Goal: Transaction & Acquisition: Obtain resource

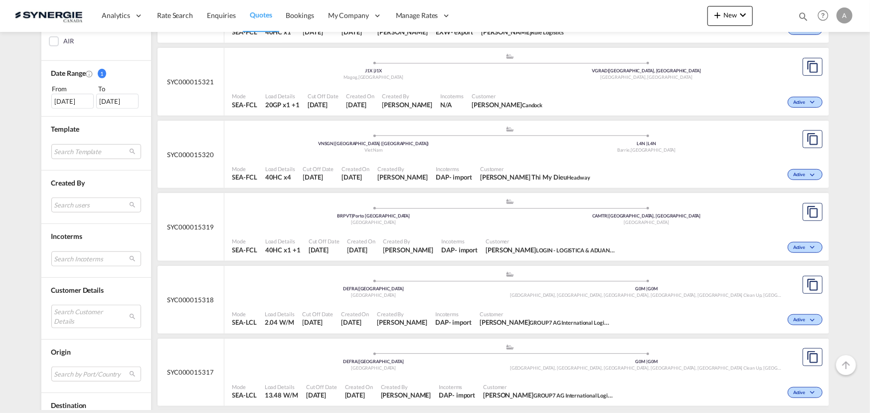
scroll to position [272, 0]
click at [77, 208] on md-select "Search users sugan T sugantha.rajan@freightfy.com raquel Jimenez raquel.jimenez…" at bounding box center [96, 204] width 90 height 15
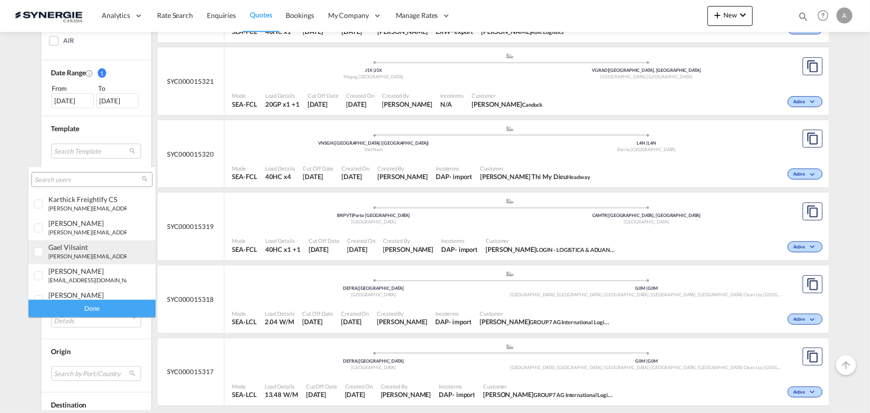
scroll to position [181, 0]
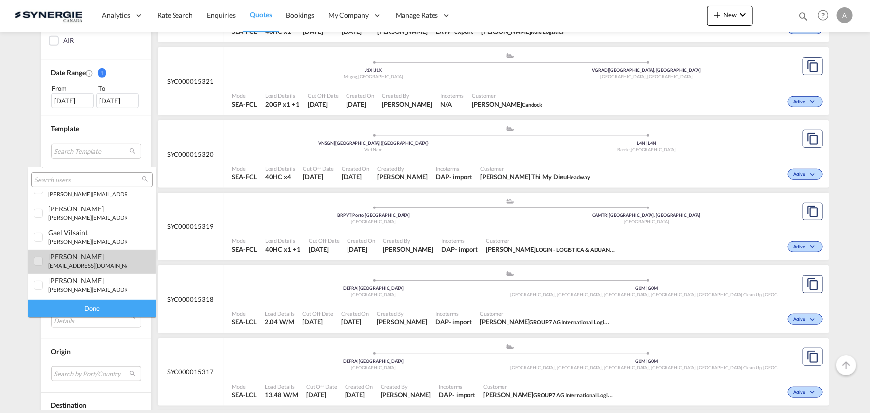
click at [78, 263] on small "d.dico@synergiecanada.com" at bounding box center [93, 265] width 91 height 6
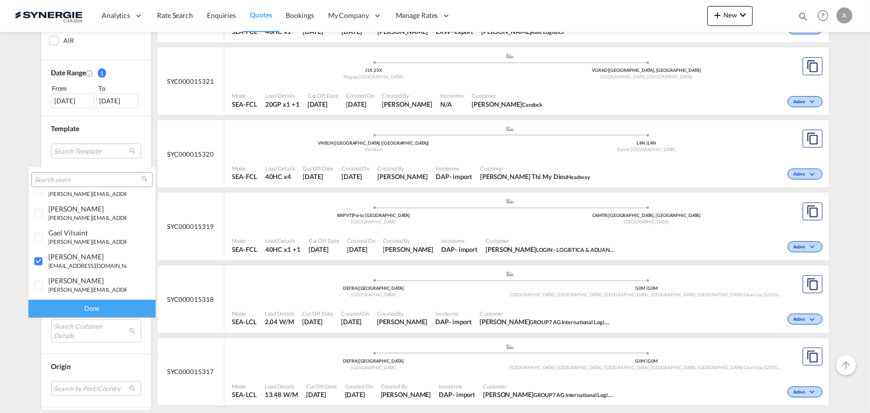
click at [98, 311] on div "Done" at bounding box center [91, 308] width 127 height 17
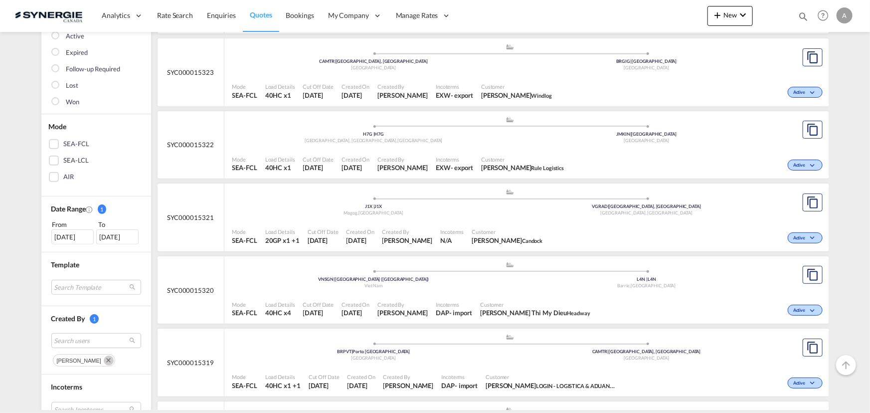
scroll to position [0, 0]
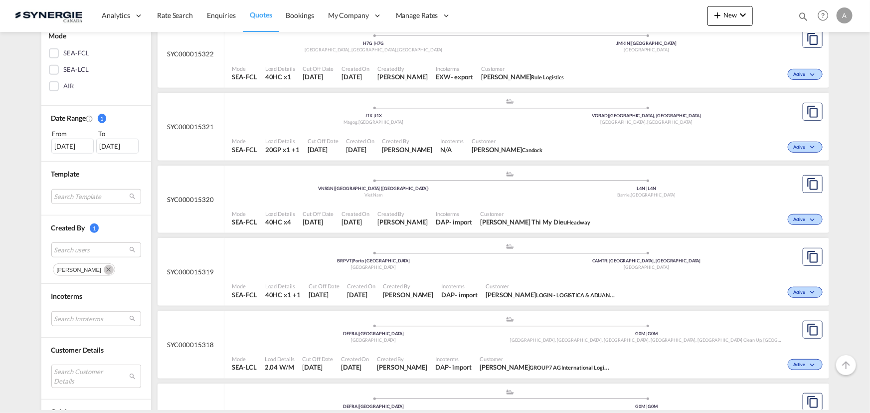
click at [104, 266] on md-icon "Remove" at bounding box center [109, 270] width 10 height 10
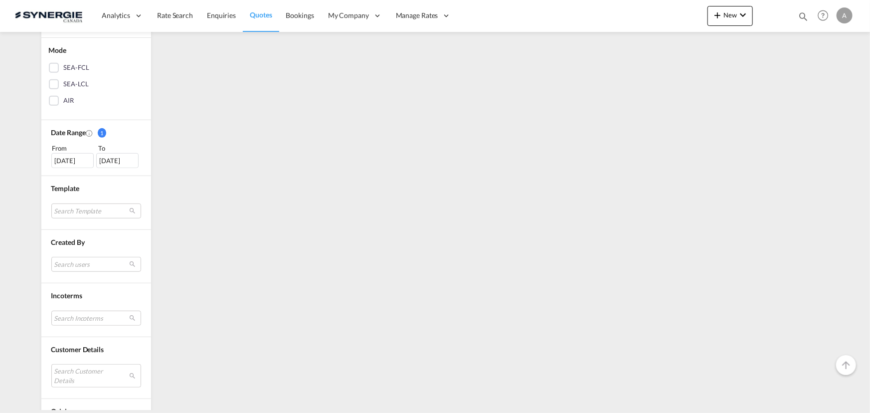
scroll to position [226, 0]
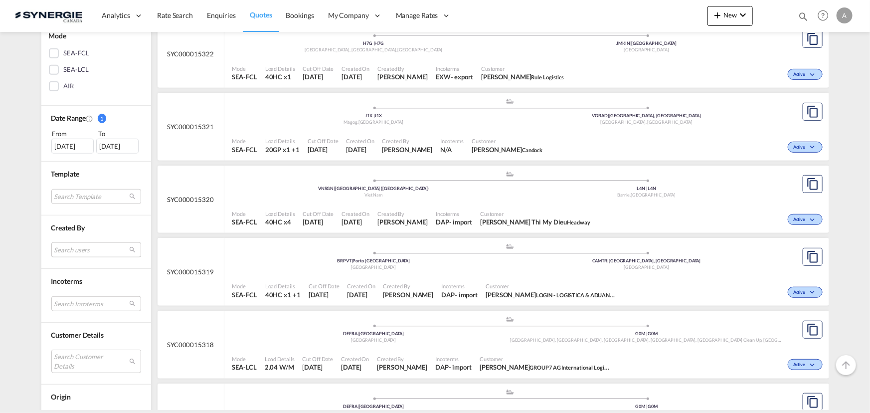
drag, startPoint x: 89, startPoint y: 242, endPoint x: 90, endPoint y: 249, distance: 7.0
click at [89, 242] on md-select "Search users" at bounding box center [96, 249] width 90 height 15
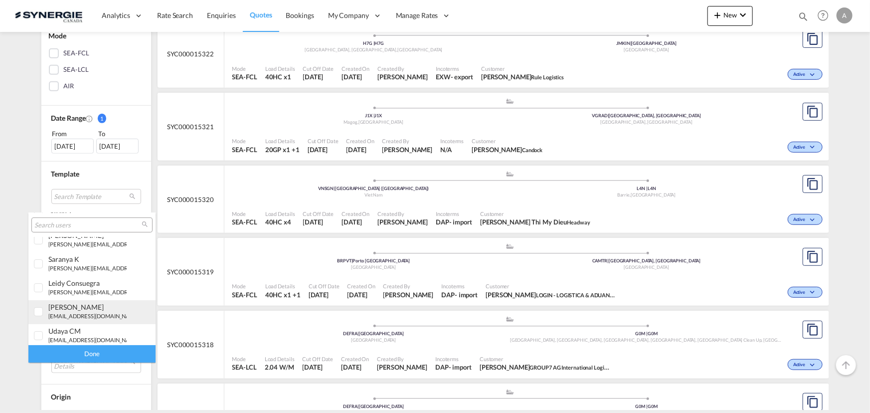
scroll to position [45, 0]
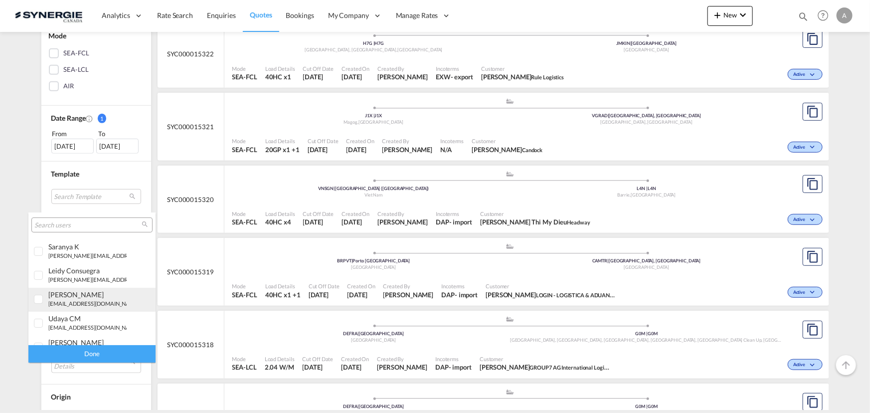
click at [87, 296] on div "[PERSON_NAME]" at bounding box center [87, 294] width 78 height 8
click at [105, 353] on div "Done" at bounding box center [91, 353] width 127 height 17
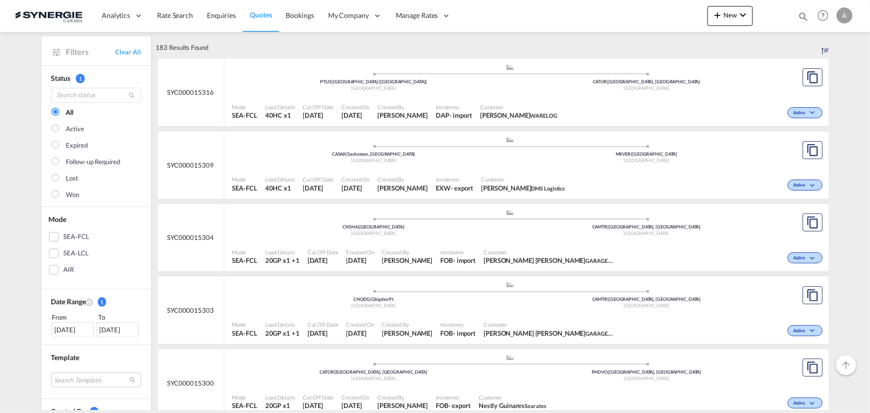
scroll to position [0, 0]
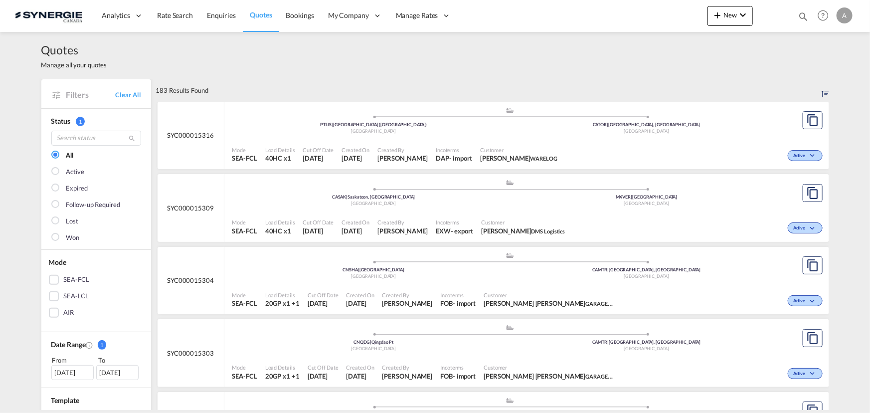
click at [477, 79] on div "183 Results Found" at bounding box center [492, 90] width 673 height 22
click at [440, 153] on div "Incoterms DAP - import" at bounding box center [454, 154] width 44 height 25
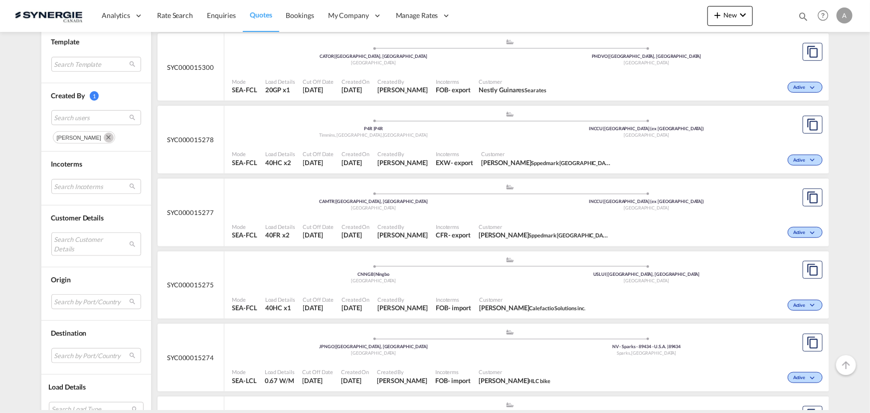
scroll to position [362, 0]
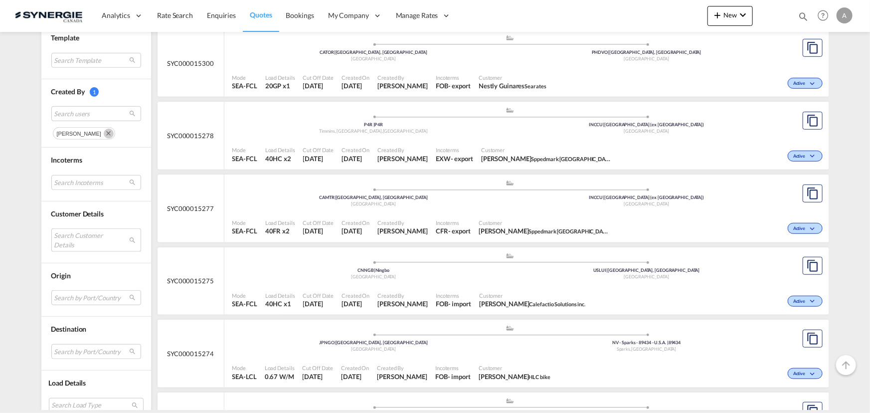
click at [85, 241] on md-select "Search Customer Details user name user [PERSON_NAME] My Dieu [EMAIL_ADDRESS][DO…" at bounding box center [96, 239] width 90 height 23
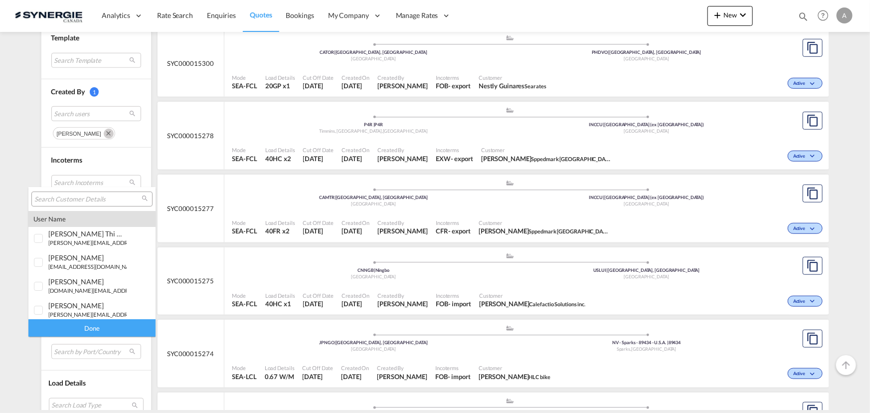
click at [91, 199] on input "search" at bounding box center [87, 199] width 107 height 9
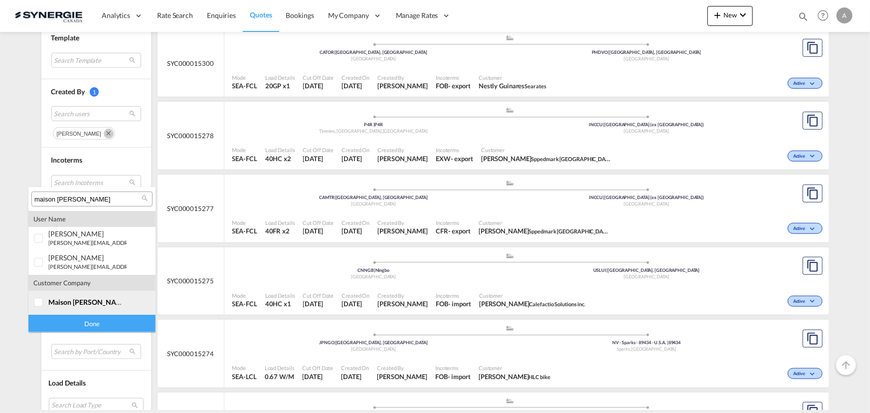
type input "maison corbeil"
click at [65, 304] on span "maison corbeil" at bounding box center [88, 302] width 80 height 8
click at [75, 322] on div "Done" at bounding box center [91, 323] width 127 height 17
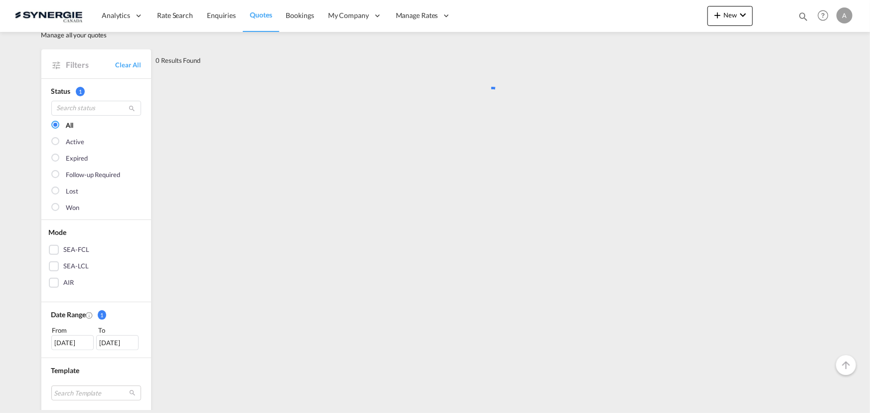
scroll to position [0, 0]
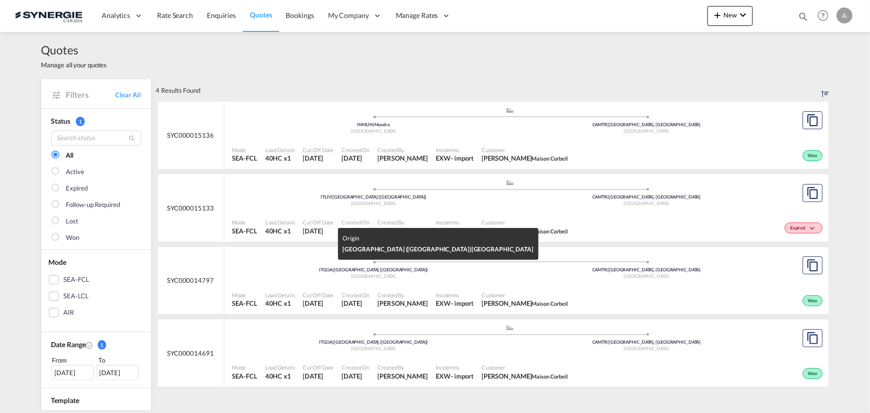
click at [431, 272] on div "ITGOA | Genova (Genoa)" at bounding box center [373, 270] width 273 height 6
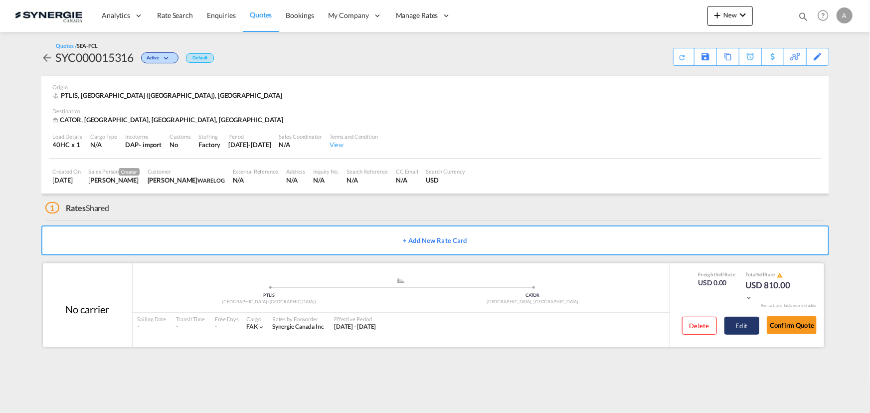
click at [740, 325] on button "Edit" at bounding box center [741, 326] width 35 height 18
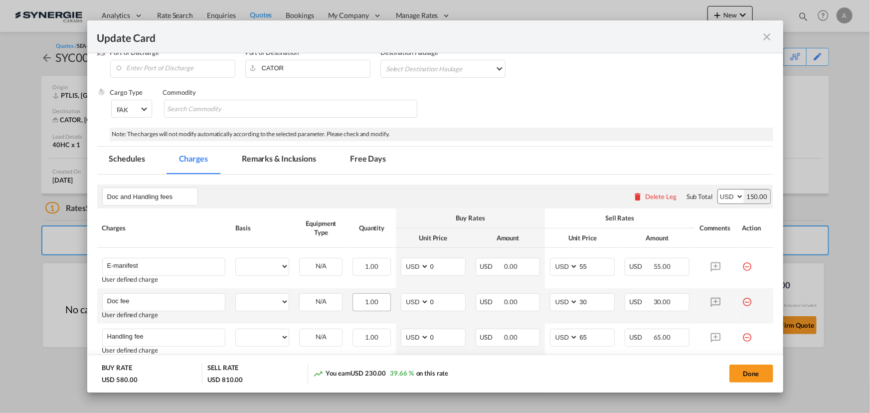
select select "per B/L"
select select "per shipment"
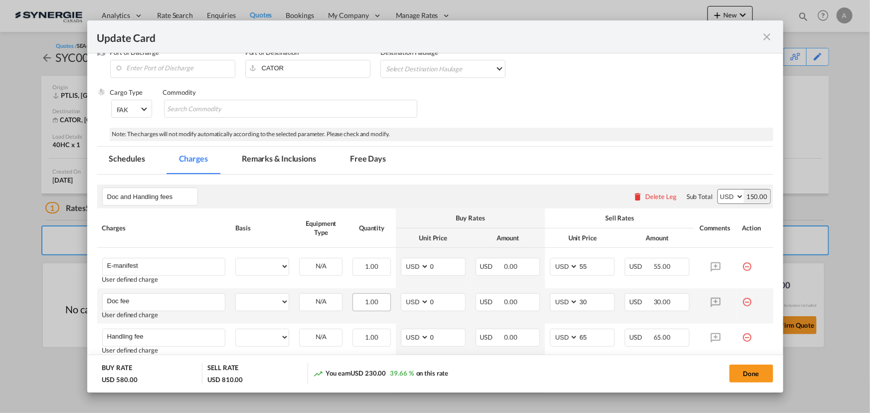
select select "per container"
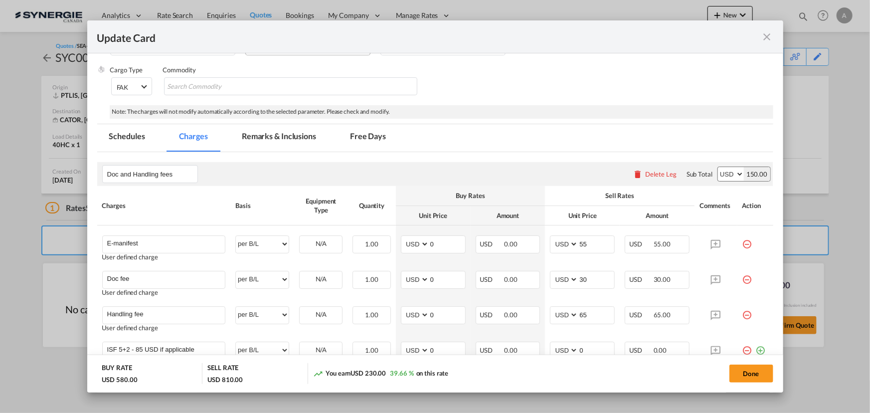
scroll to position [72, 0]
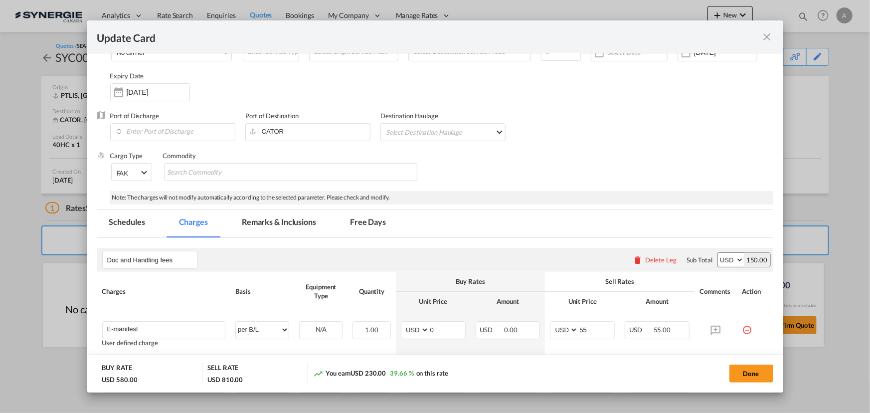
click at [270, 233] on md-tab-item "Remarks & Inclusions" at bounding box center [279, 223] width 98 height 27
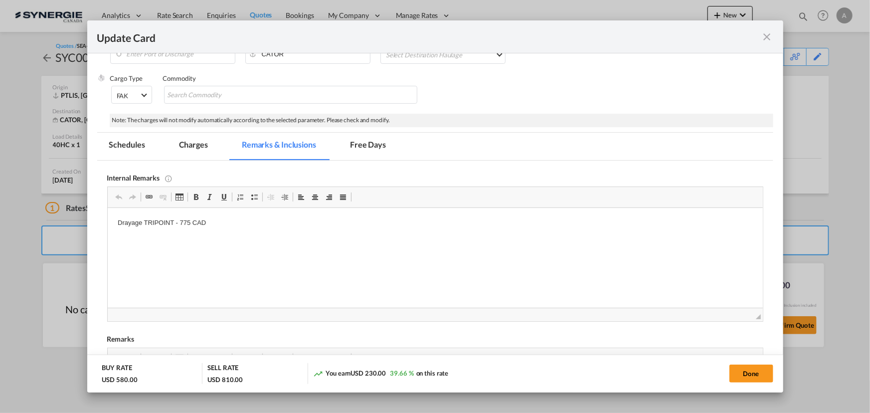
scroll to position [0, 0]
drag, startPoint x: 178, startPoint y: 142, endPoint x: 144, endPoint y: 87, distance: 65.0
click at [178, 142] on md-tab-item "Charges" at bounding box center [193, 146] width 53 height 27
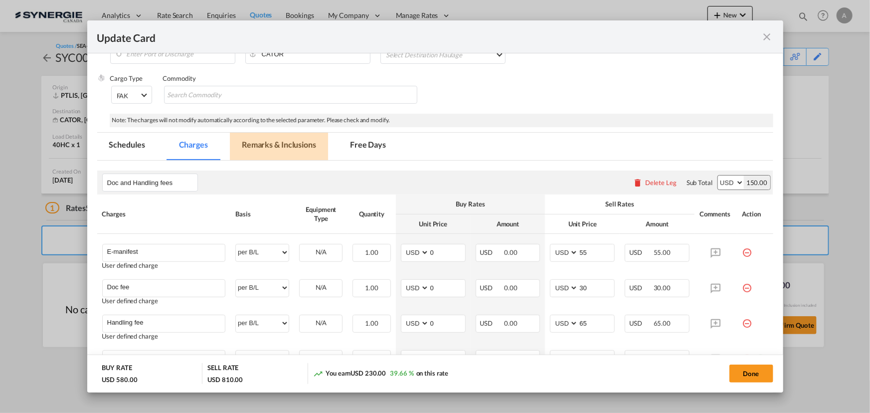
click at [275, 150] on md-tab-item "Remarks & Inclusions" at bounding box center [279, 146] width 98 height 27
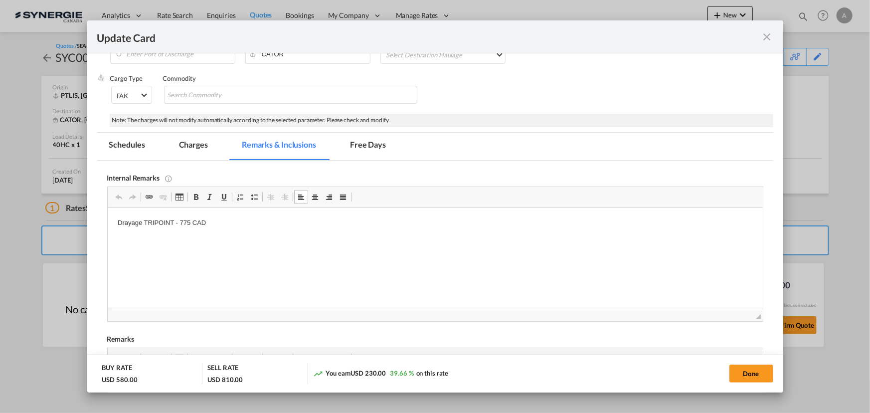
click at [766, 39] on md-icon "icon-close fg-AAA8AD m-0 pointer" at bounding box center [767, 37] width 12 height 12
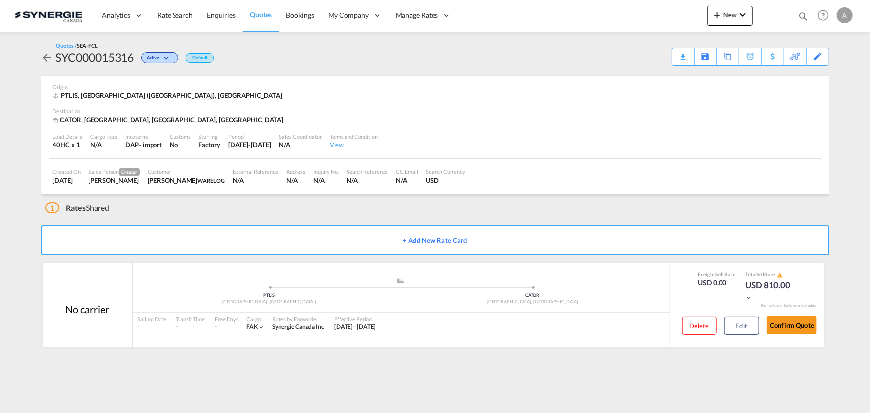
drag, startPoint x: 802, startPoint y: 20, endPoint x: 797, endPoint y: 21, distance: 5.1
click at [802, 20] on md-icon "icon-magnify" at bounding box center [803, 16] width 11 height 11
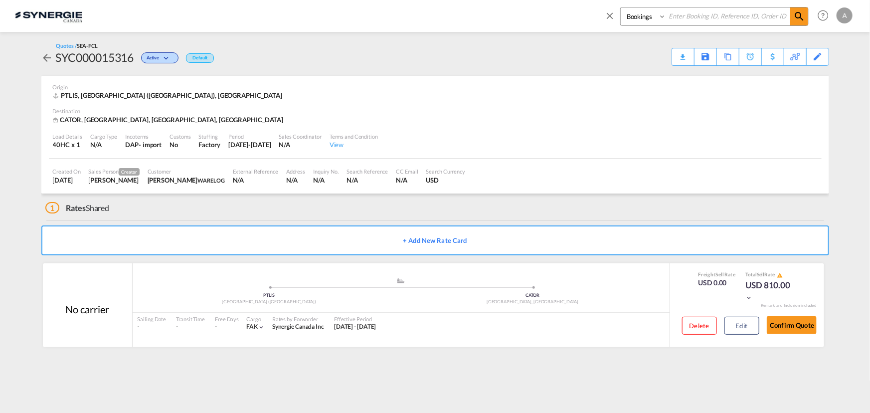
click at [630, 20] on select "Bookings Quotes Enquiries" at bounding box center [644, 16] width 47 height 18
select select "Quotes"
click at [621, 7] on select "Bookings Quotes Enquiries" at bounding box center [644, 16] width 47 height 18
click at [708, 18] on input at bounding box center [728, 15] width 124 height 17
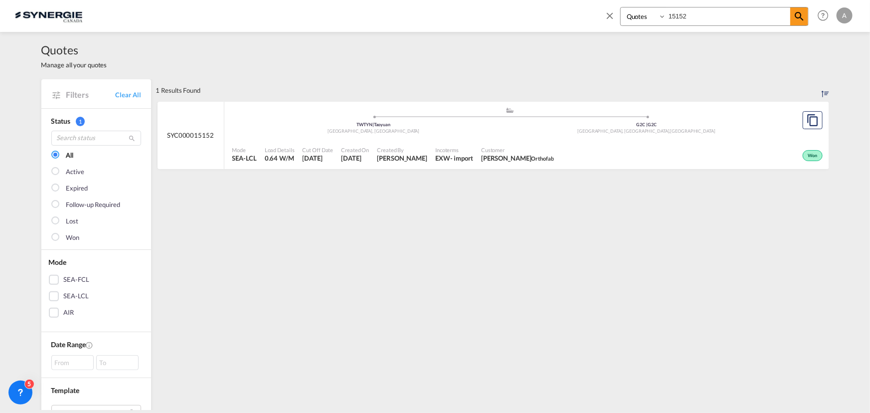
drag, startPoint x: 700, startPoint y: 14, endPoint x: 563, endPoint y: 32, distance: 138.7
click at [563, 32] on md-content "Bookings Quotes Enquiries 15152 Help Resources Product Release A My Profile Log…" at bounding box center [435, 206] width 870 height 413
type input "15062"
click at [604, 154] on div "Active" at bounding box center [703, 154] width 241 height 25
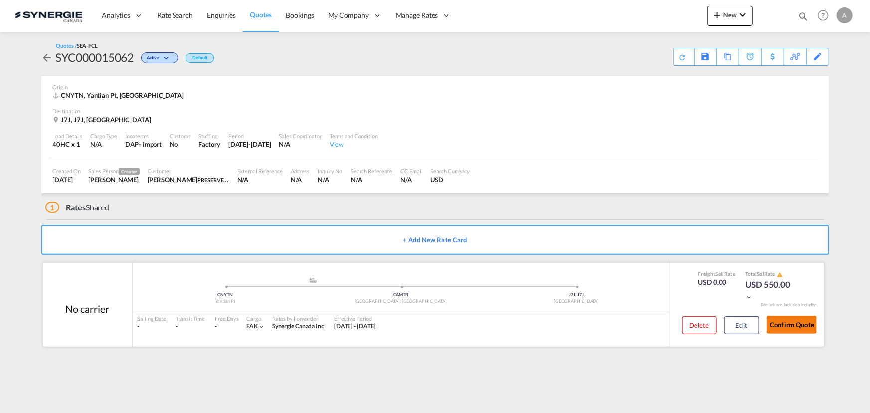
click at [803, 324] on button "Confirm Quote" at bounding box center [792, 325] width 50 height 18
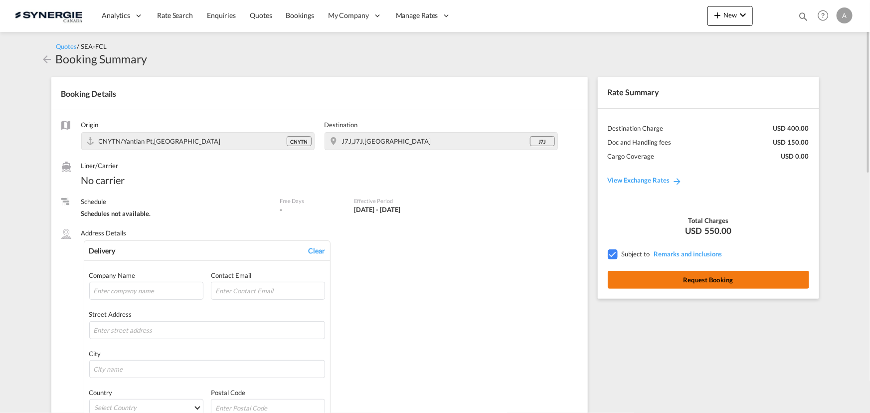
click at [717, 276] on button "Request Booking" at bounding box center [708, 280] width 201 height 18
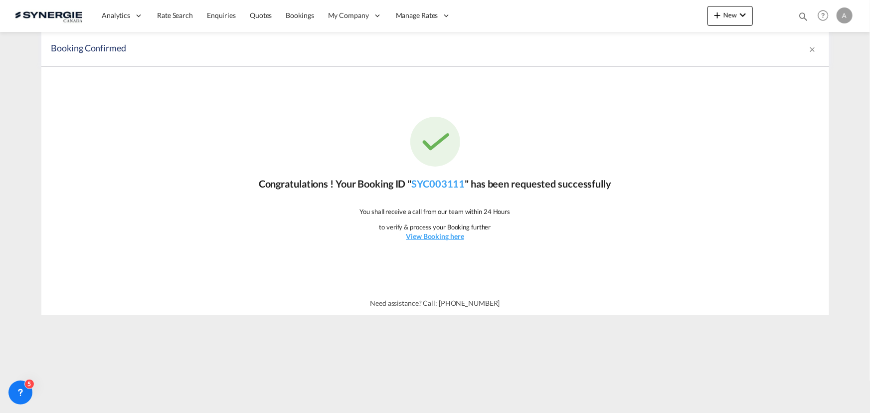
drag, startPoint x: 803, startPoint y: 21, endPoint x: 797, endPoint y: 20, distance: 6.0
click at [803, 21] on md-icon "icon-magnify" at bounding box center [803, 16] width 11 height 11
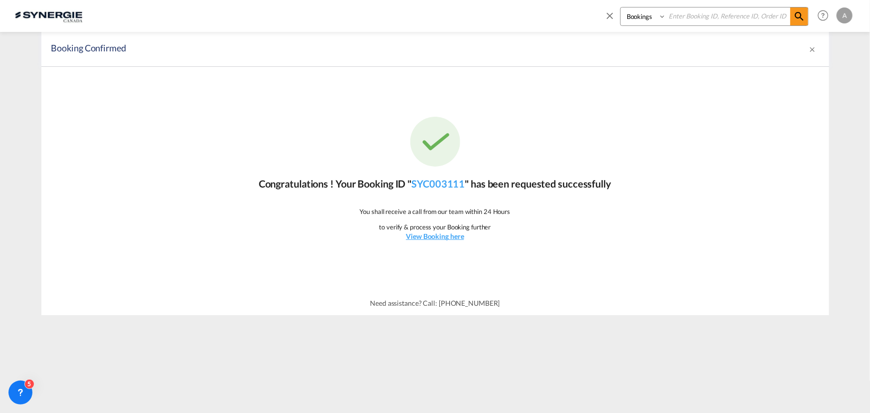
click at [633, 20] on select "Bookings Quotes Enquiries" at bounding box center [644, 16] width 47 height 18
select select "Quotes"
click at [621, 7] on select "Bookings Quotes Enquiries" at bounding box center [644, 16] width 47 height 18
drag, startPoint x: 687, startPoint y: 15, endPoint x: 697, endPoint y: 16, distance: 9.5
click at [688, 15] on input at bounding box center [728, 15] width 124 height 17
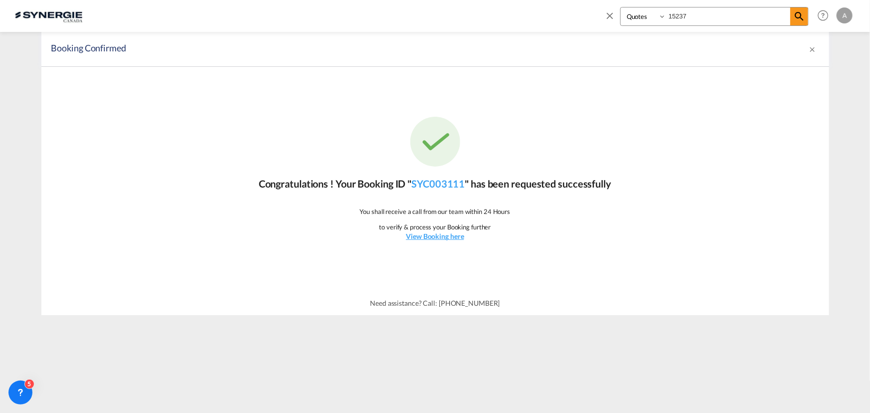
type input "15237"
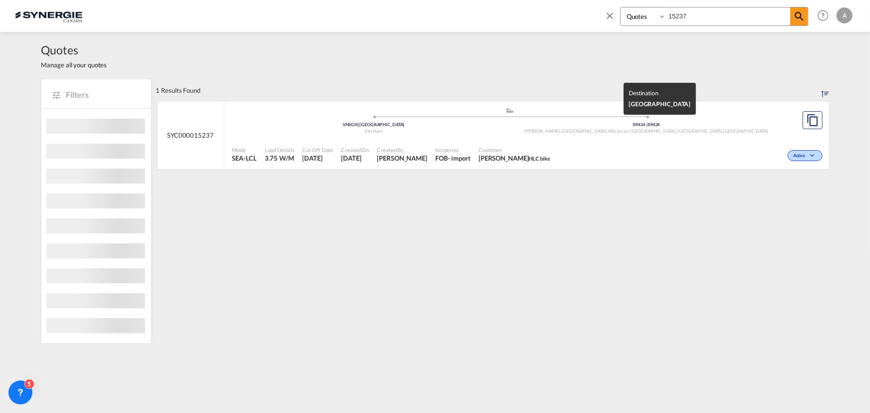
click at [723, 133] on span "United States" at bounding box center [745, 130] width 45 height 5
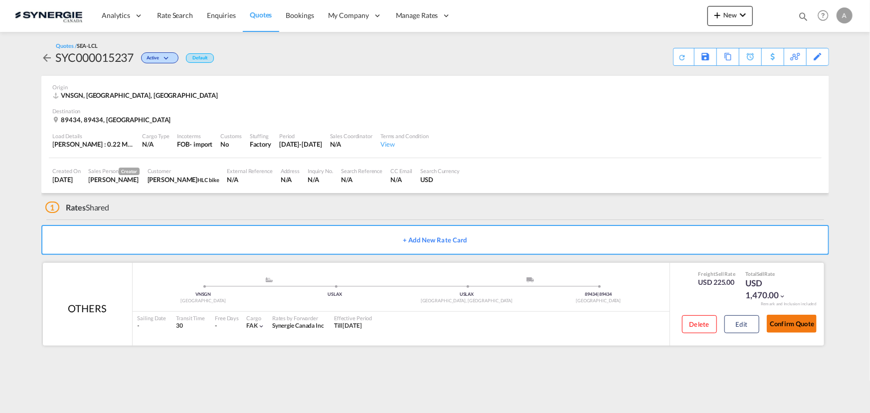
click at [787, 329] on button "Confirm Quote" at bounding box center [792, 324] width 50 height 18
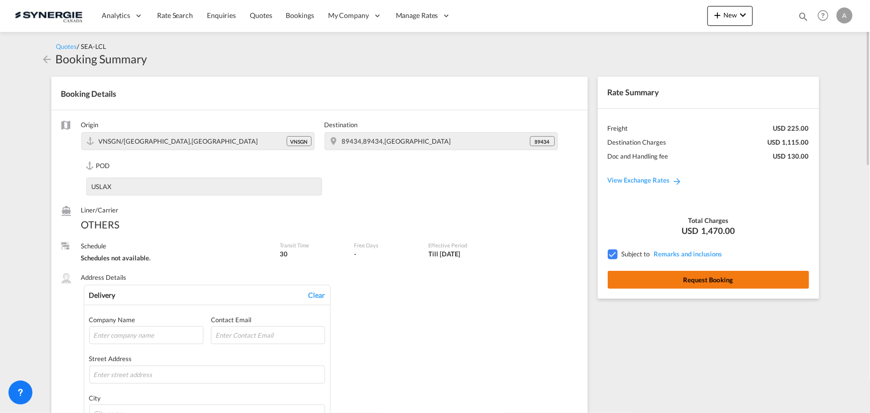
click at [701, 278] on button "Request Booking" at bounding box center [708, 280] width 201 height 18
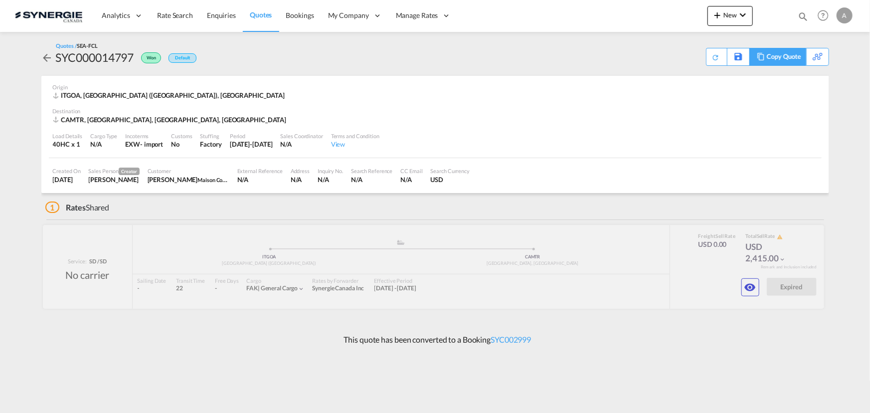
click at [786, 59] on div "Copy Quote" at bounding box center [784, 56] width 34 height 17
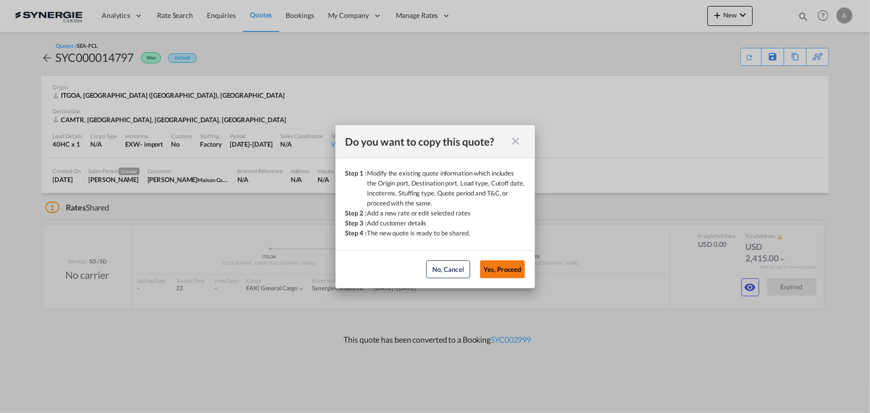
click at [508, 269] on button "Yes, Proceed" at bounding box center [502, 269] width 45 height 18
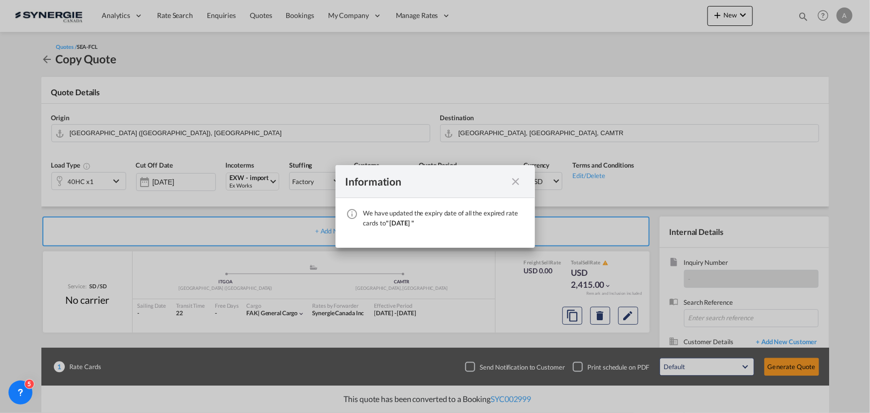
click at [513, 182] on md-icon "icon-close fg-AAA8AD cursor" at bounding box center [516, 181] width 12 height 12
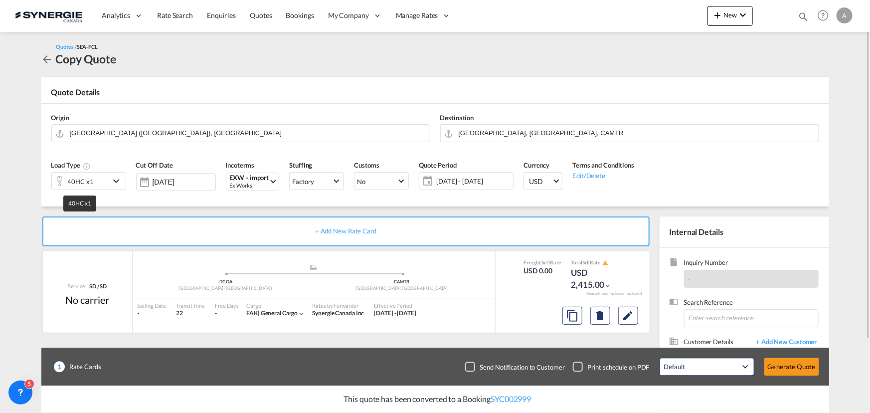
click at [89, 184] on div "40HC x1" at bounding box center [81, 181] width 26 height 14
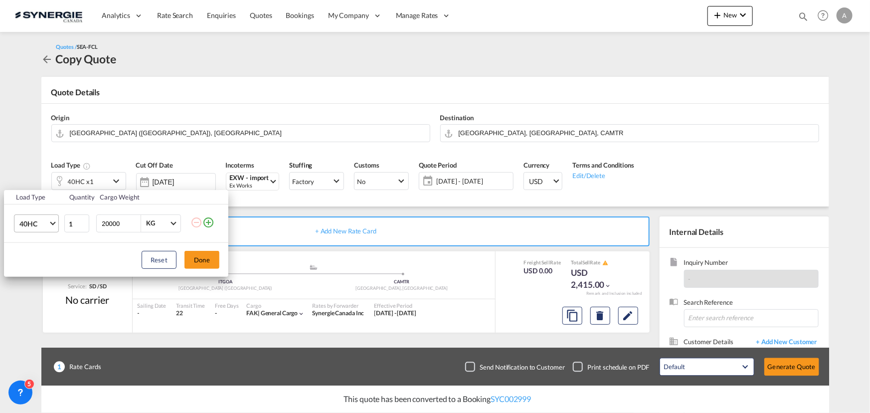
click at [35, 224] on span "40HC" at bounding box center [33, 224] width 29 height 10
click at [28, 174] on div "20GP" at bounding box center [27, 175] width 17 height 10
click at [194, 260] on button "Done" at bounding box center [201, 260] width 35 height 18
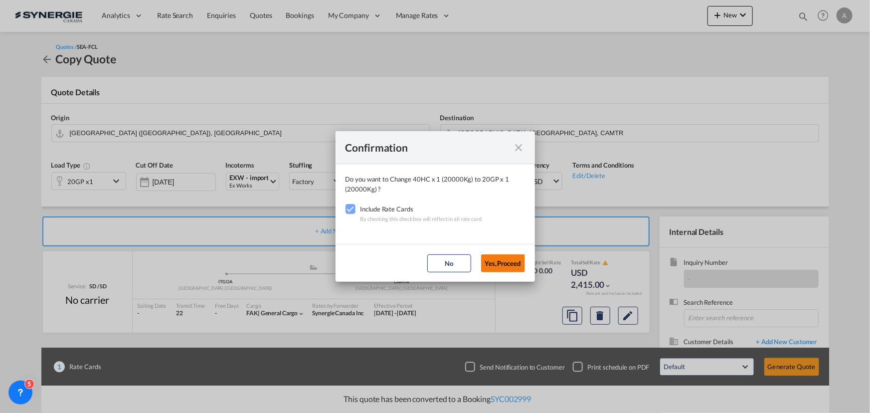
click at [487, 264] on button "Yes,Proceed" at bounding box center [503, 263] width 44 height 18
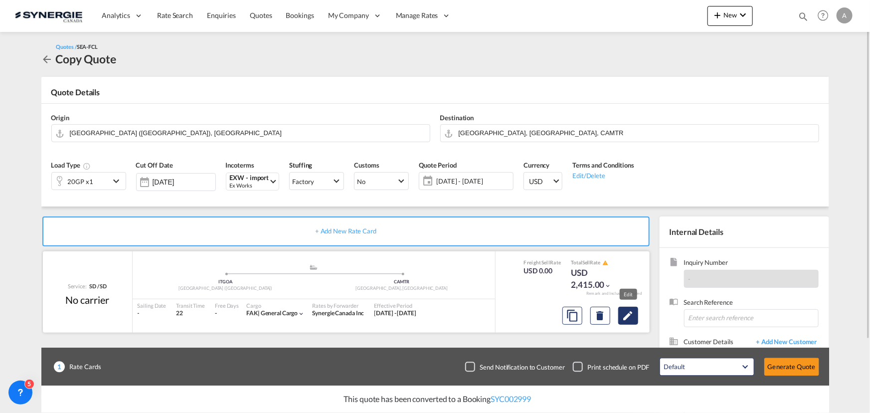
click at [630, 317] on md-icon "Edit" at bounding box center [628, 316] width 12 height 12
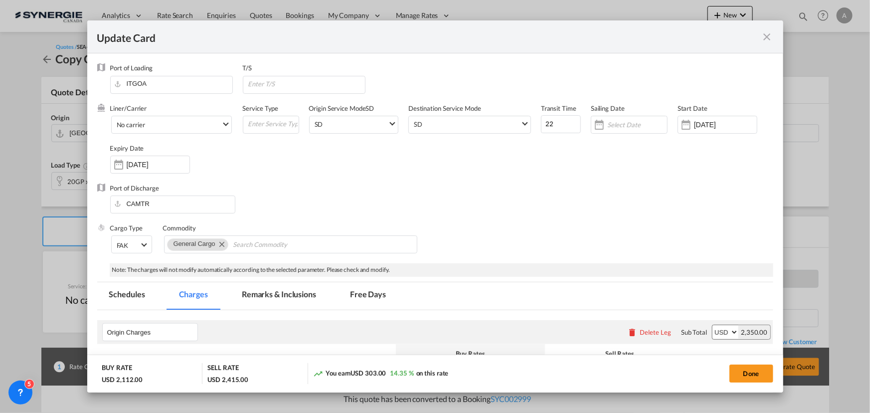
select select "per container"
select select "per B/L"
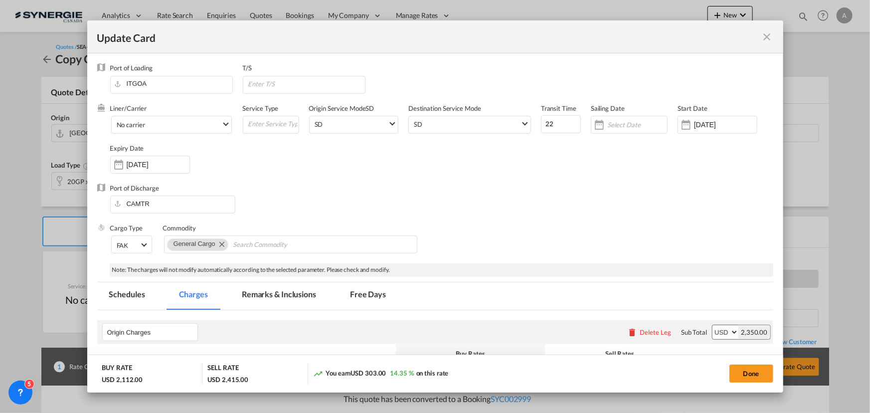
select select "per shipment"
click at [266, 305] on md-tab-item "Remarks & Inclusions" at bounding box center [279, 295] width 98 height 27
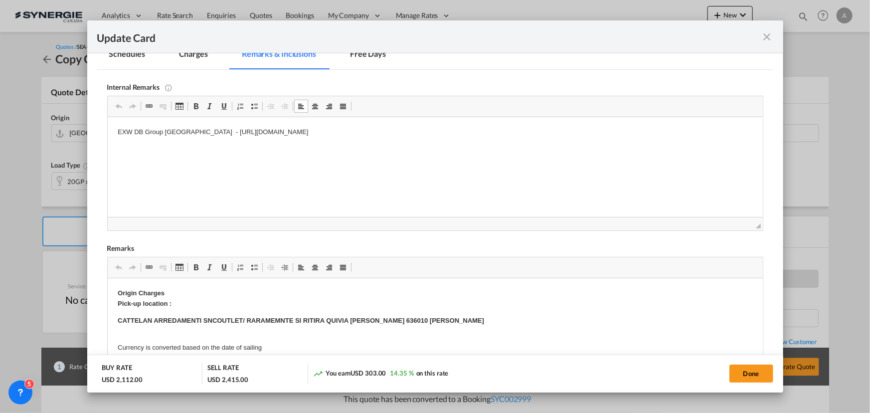
scroll to position [331, 0]
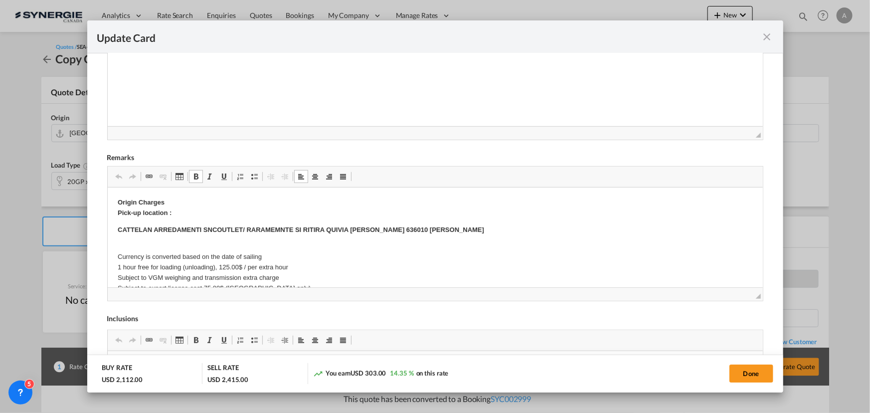
drag, startPoint x: 117, startPoint y: 229, endPoint x: 526, endPoint y: 230, distance: 408.7
click at [526, 230] on p "CATTELAN ARREDAMENTI SNCOUTLET/ RARAMEMNTE SI RITIRA QUIVIA ALESSANDRO MANZONI …" at bounding box center [434, 230] width 635 height 10
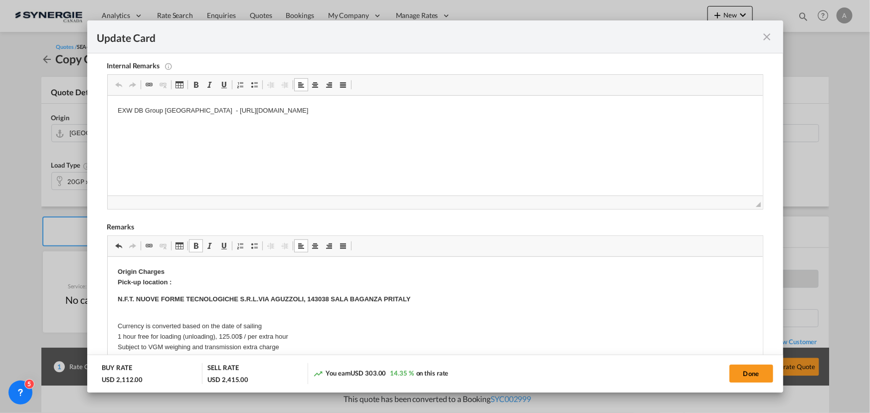
scroll to position [195, 0]
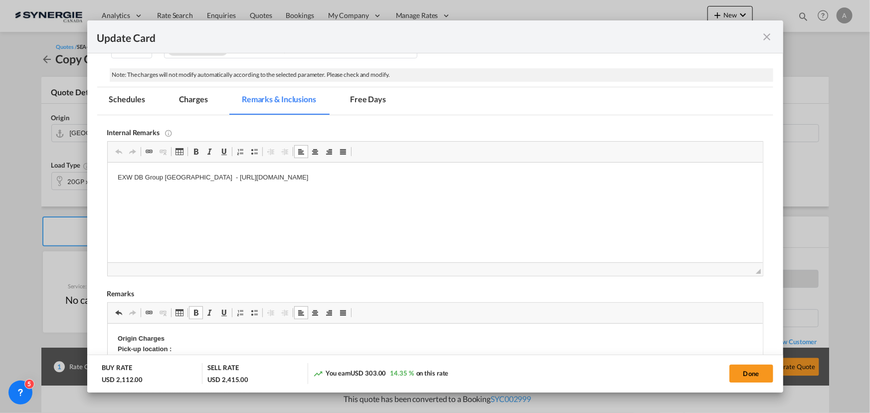
drag, startPoint x: 413, startPoint y: 179, endPoint x: 420, endPoint y: 181, distance: 7.1
click at [461, 179] on p "EXW DB Group Italy - https://app.frontapp.com/open/cnv_qebr4lr?key=lvph-xW_Kzdz…" at bounding box center [434, 177] width 635 height 10
drag, startPoint x: 461, startPoint y: 179, endPoint x: 185, endPoint y: 179, distance: 276.1
click at [185, 179] on p "EXW DB Group Italy - https://app.frontapp.com/open/cnv_qebr4lr?key=lvph-xW_Kzdz…" at bounding box center [434, 177] width 635 height 10
click at [179, 97] on md-tab-item "Charges" at bounding box center [193, 100] width 53 height 27
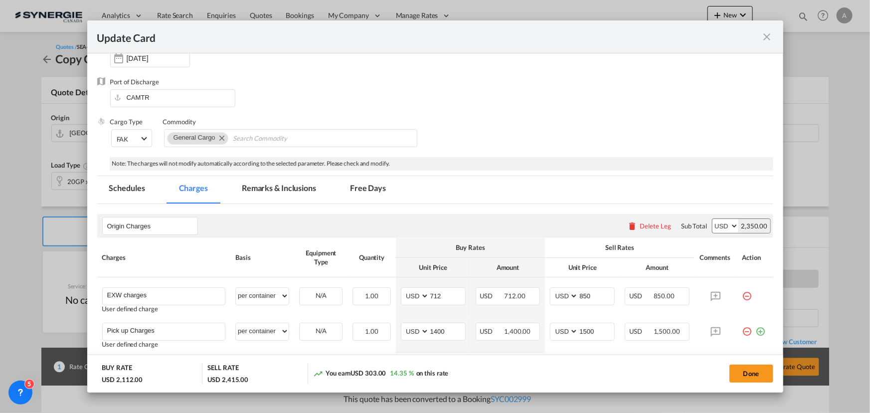
scroll to position [0, 0]
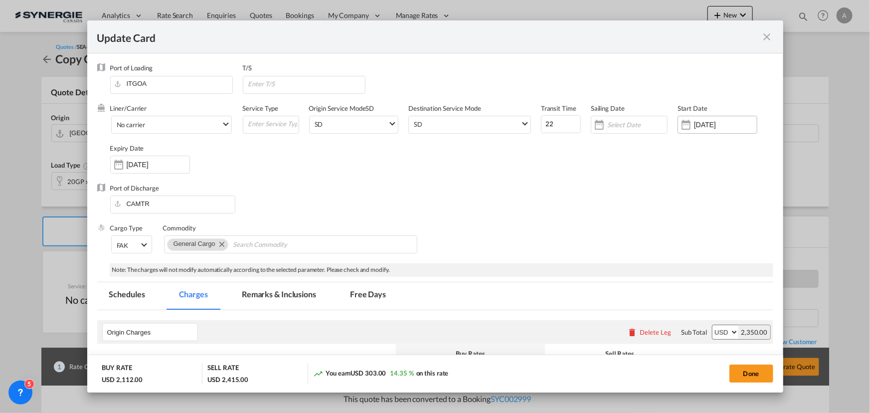
drag, startPoint x: 712, startPoint y: 124, endPoint x: 705, endPoint y: 166, distance: 42.4
click at [712, 124] on input "[DATE]" at bounding box center [725, 125] width 63 height 8
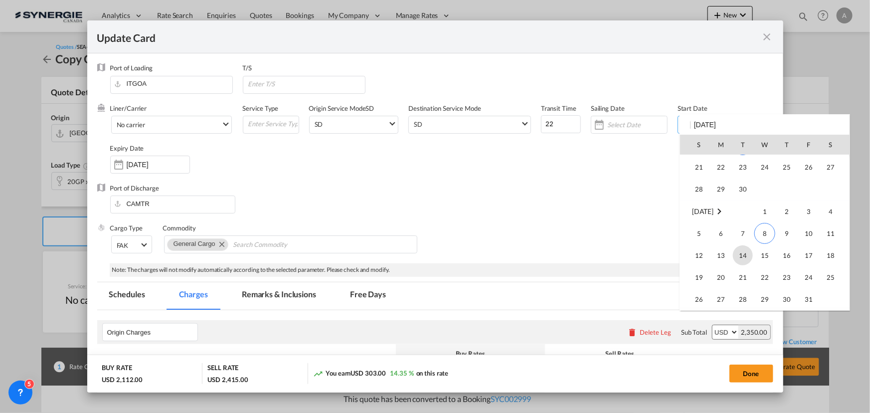
scroll to position [230982, 0]
click at [763, 231] on span "8" at bounding box center [764, 229] width 21 height 21
type input "[DATE]"
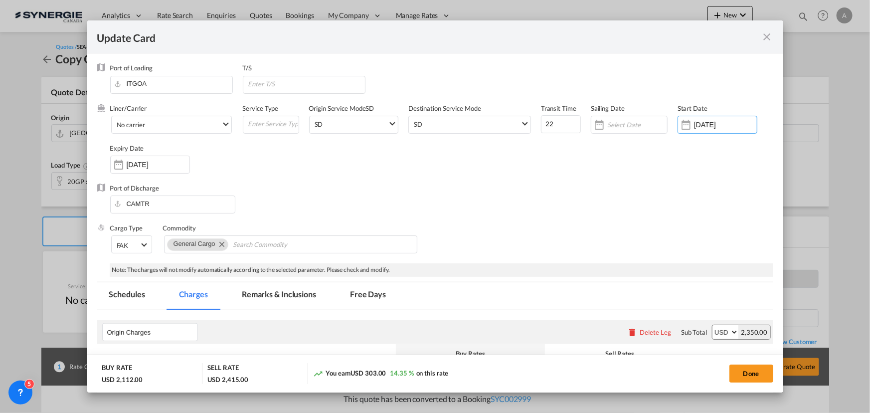
click at [140, 170] on div "07 Nov 2025" at bounding box center [150, 165] width 80 height 18
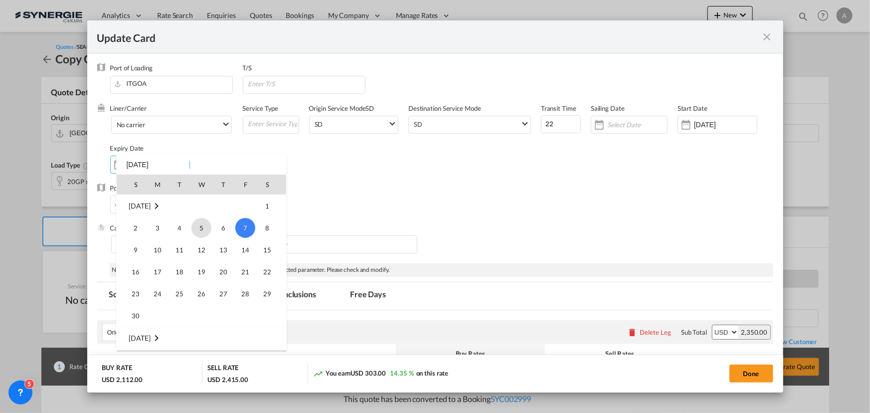
scroll to position [87, 0]
drag, startPoint x: 240, startPoint y: 210, endPoint x: 304, endPoint y: 222, distance: 64.8
click at [240, 211] on span "31" at bounding box center [245, 207] width 20 height 20
type input "31 Oct 2025"
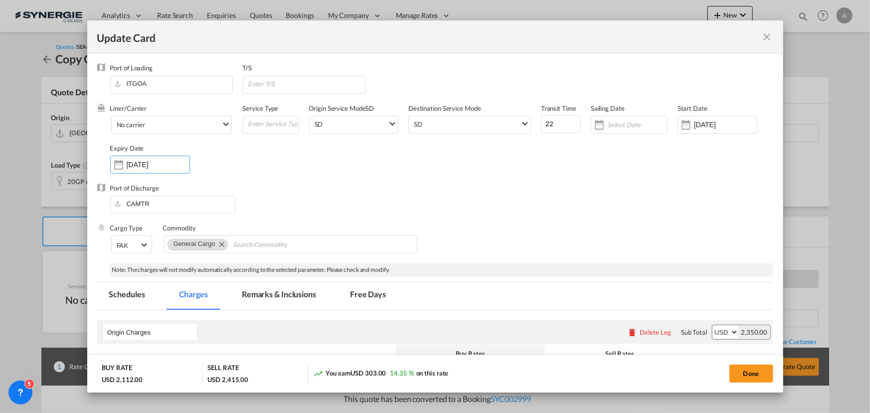
click at [433, 188] on div "Port of Discharge CAMTR" at bounding box center [435, 203] width 676 height 40
click at [742, 374] on button "Done" at bounding box center [751, 373] width 44 height 18
type input "07 Oct 2025"
type input "30 Oct 2025"
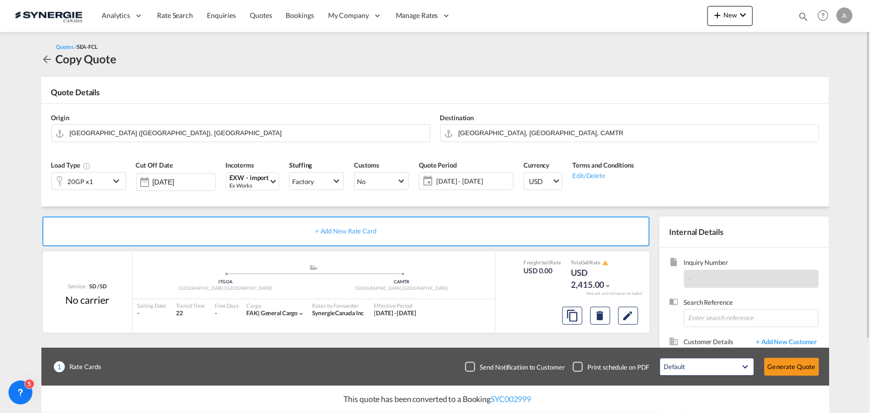
click at [501, 175] on span "08 Oct - 07 Nov 2025" at bounding box center [473, 181] width 79 height 14
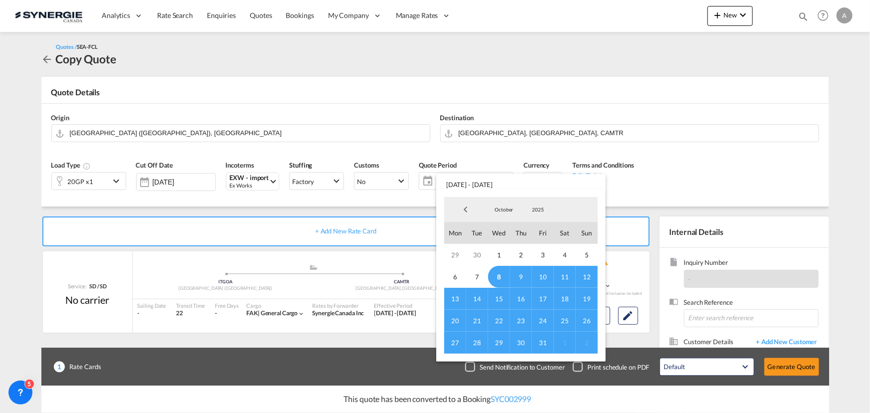
click at [502, 277] on span "8" at bounding box center [499, 277] width 22 height 22
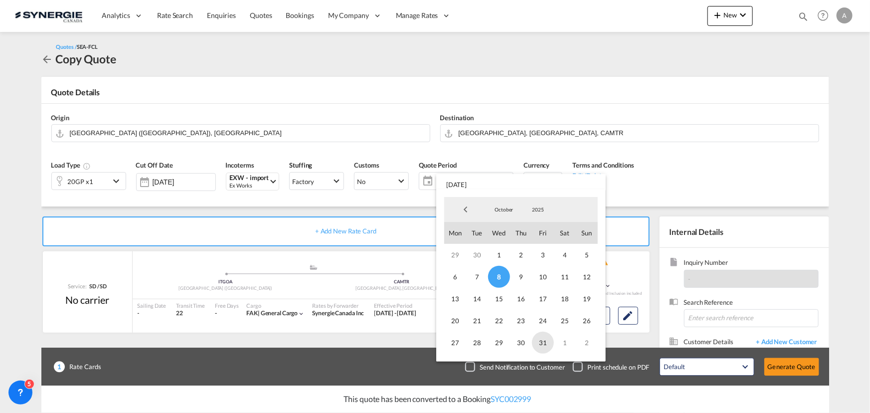
drag, startPoint x: 542, startPoint y: 340, endPoint x: 558, endPoint y: 386, distance: 48.1
click at [542, 340] on span "31" at bounding box center [543, 342] width 22 height 22
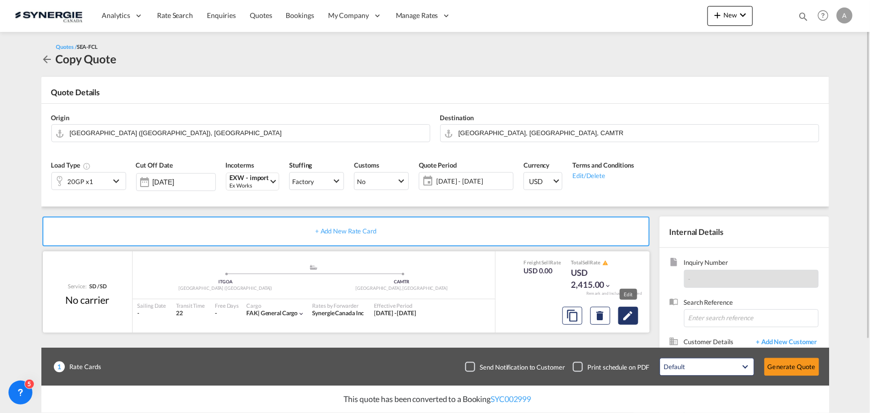
click at [632, 322] on button "Edit" at bounding box center [628, 316] width 20 height 18
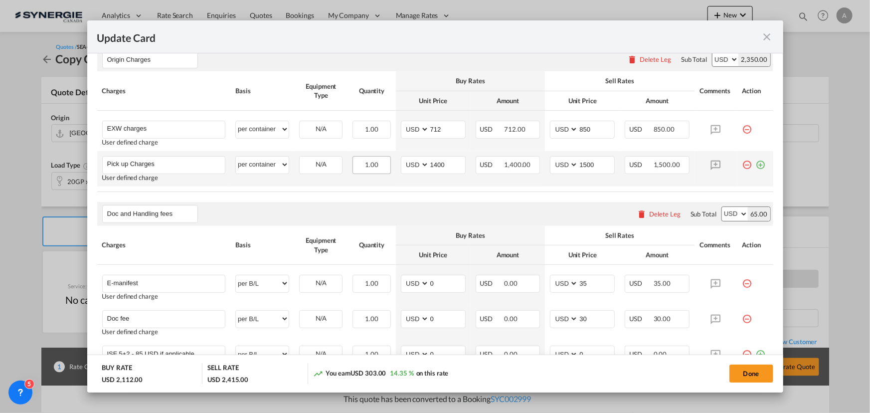
scroll to position [272, 0]
click at [440, 161] on input "1400" at bounding box center [447, 165] width 36 height 15
type input "1"
type input "853"
type input "950"
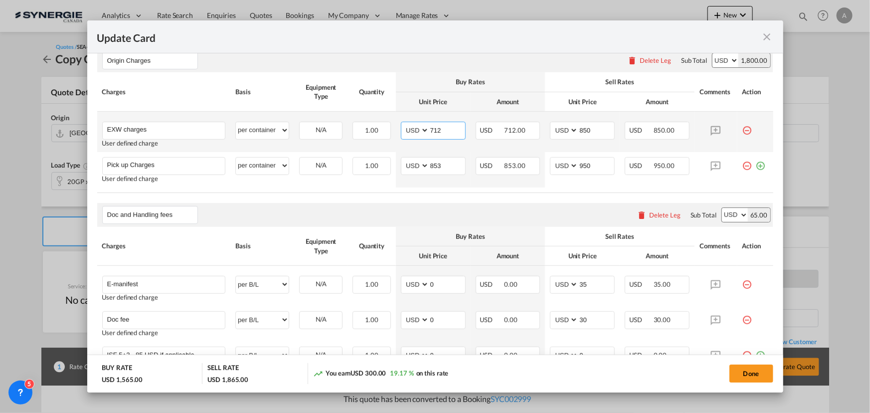
drag, startPoint x: 445, startPoint y: 128, endPoint x: 394, endPoint y: 128, distance: 51.3
click at [397, 129] on td "AED AFN ALL AMD ANG AOA ARS AUD AWG AZN BAM BBD BDT BGN BHD BIF BMD BND BOB BRL…" at bounding box center [433, 132] width 75 height 40
type input "700"
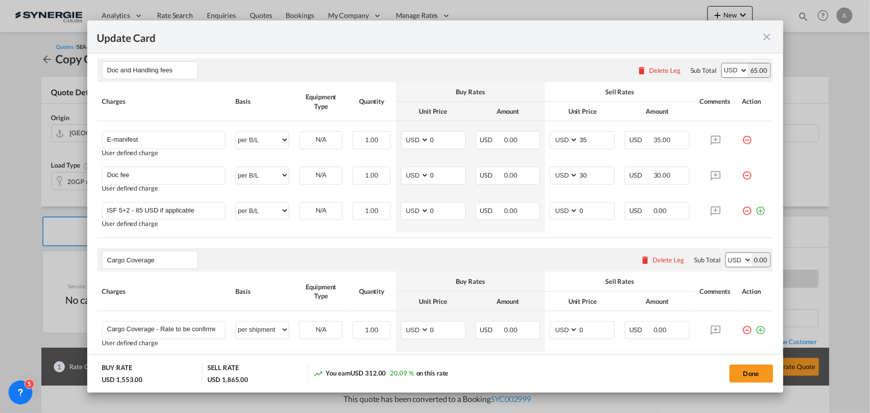
scroll to position [435, 0]
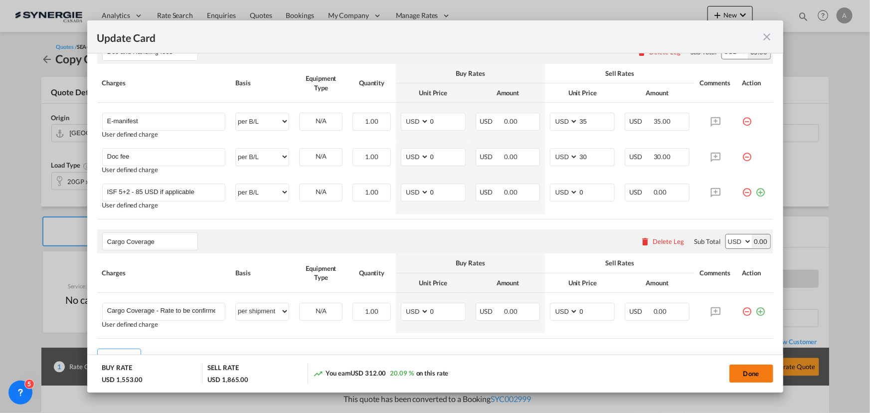
click at [743, 370] on button "Done" at bounding box center [751, 373] width 44 height 18
type input "07 Oct 2025"
type input "30 Oct 2025"
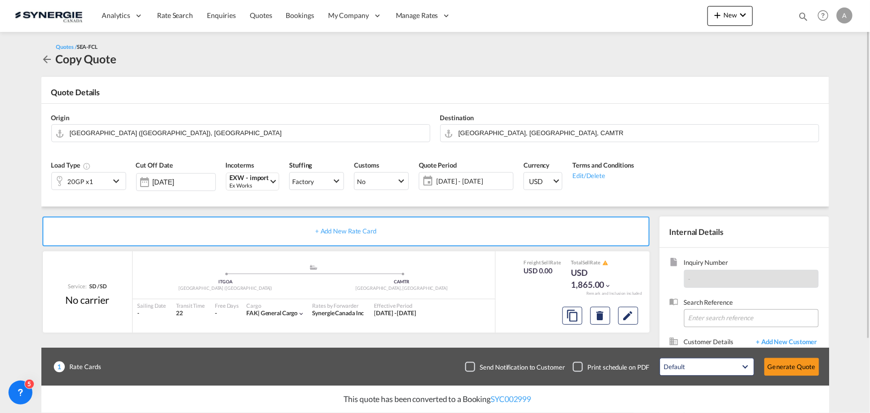
scroll to position [89, 0]
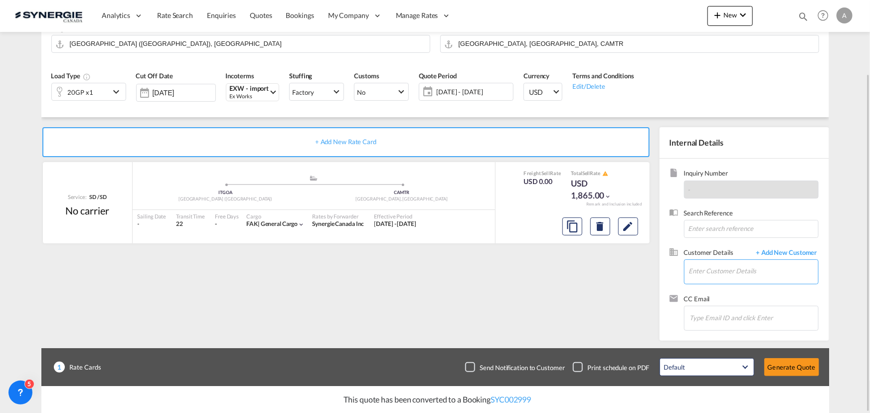
click at [707, 273] on input "Enter Customer Details" at bounding box center [753, 271] width 129 height 22
click at [715, 290] on div "Lina Palombieri lina.palomb ieri@maisoncorbeil.com | Maison Corbeil" at bounding box center [753, 288] width 130 height 27
type input "Maison Corbeil, Lina Palombieri, lina.palombieri@maisoncorbeil.com"
click at [800, 370] on button "Generate Quote" at bounding box center [791, 367] width 55 height 18
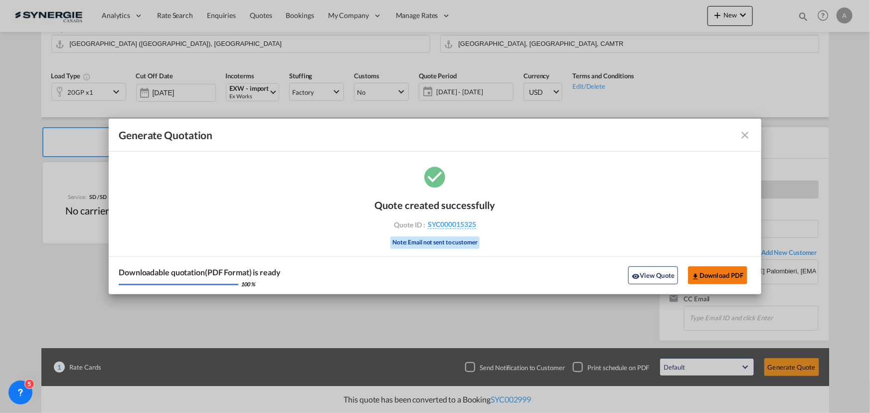
click at [731, 274] on button "Download PDF" at bounding box center [717, 275] width 59 height 18
click at [653, 279] on button "View Quote" at bounding box center [653, 275] width 50 height 18
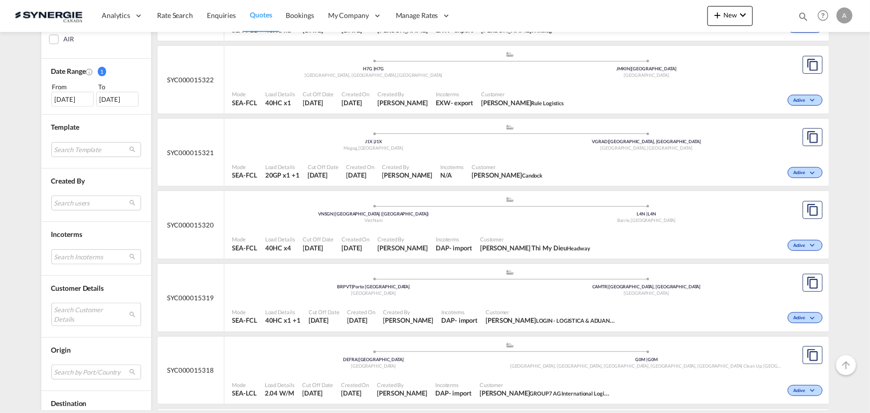
scroll to position [317, 0]
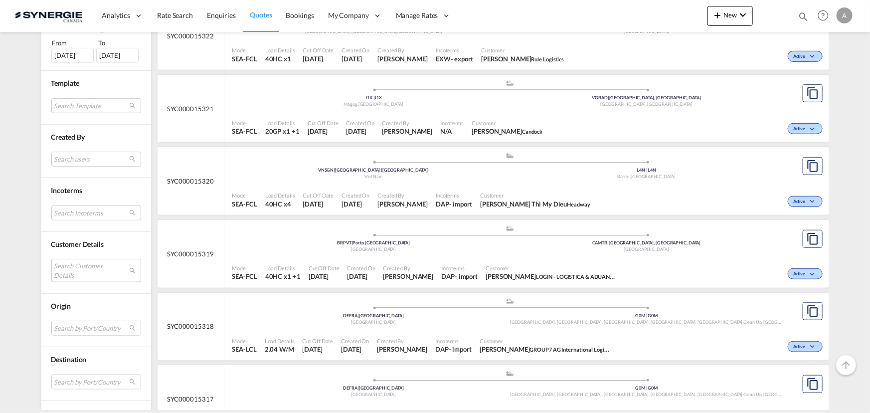
click at [65, 269] on md-select "Search Customer Details user name user [PERSON_NAME] My Dieu [EMAIL_ADDRESS][DO…" at bounding box center [96, 270] width 90 height 23
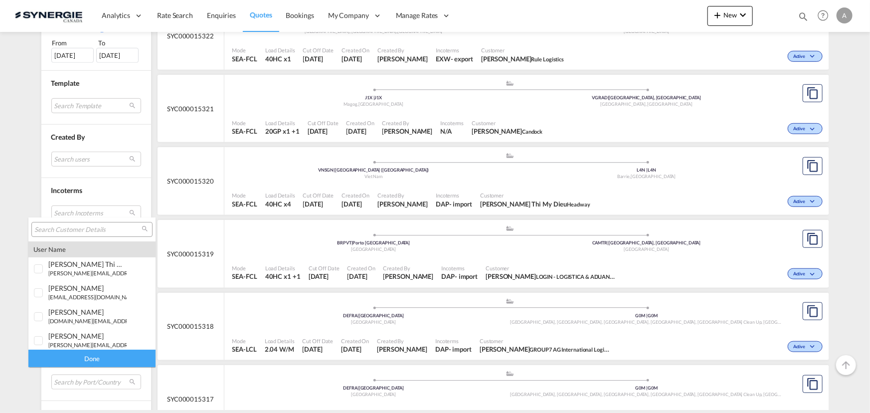
click at [67, 228] on input "search" at bounding box center [87, 229] width 107 height 9
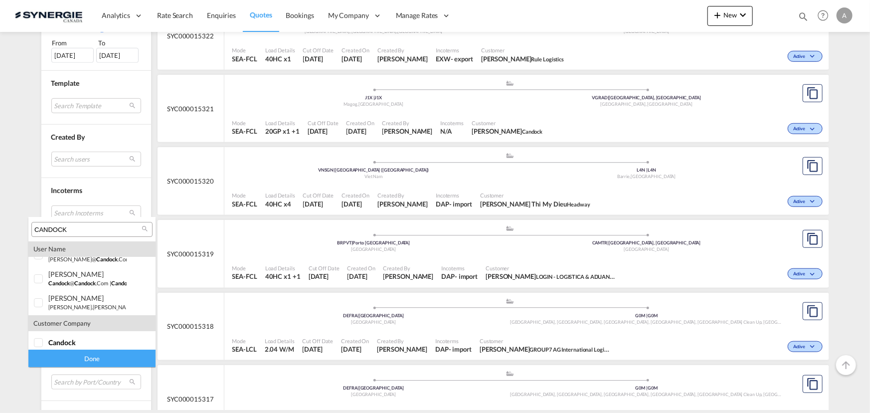
scroll to position [19, 0]
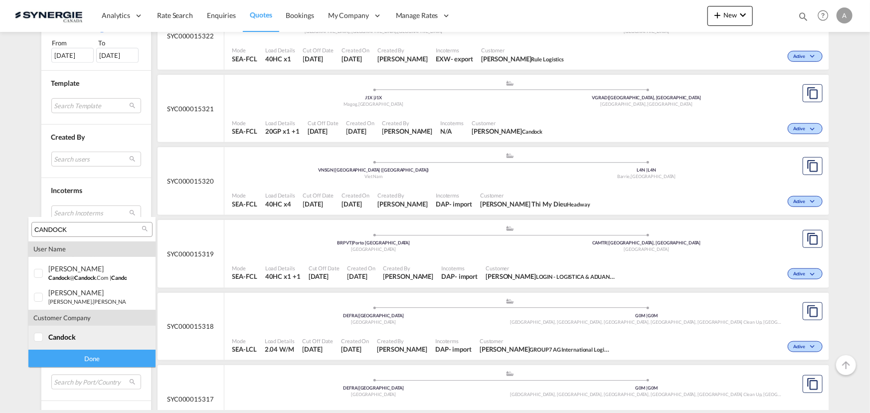
type input "CANDOCK"
click at [58, 333] on span "candock" at bounding box center [61, 336] width 27 height 8
click at [64, 359] on div "Done" at bounding box center [91, 357] width 127 height 17
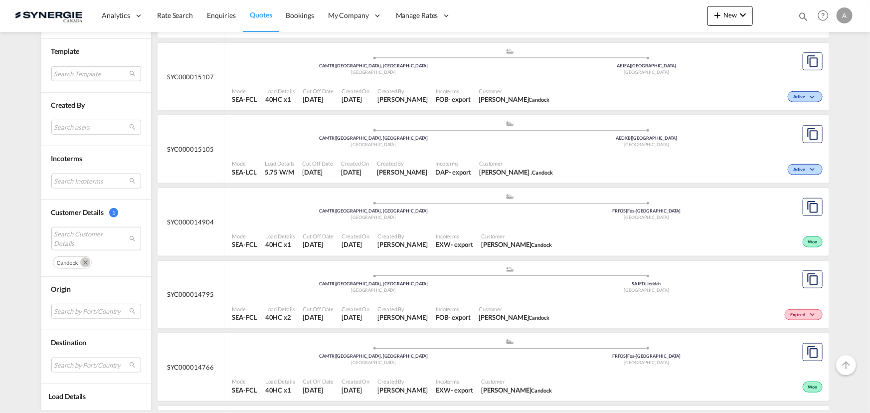
scroll to position [193, 0]
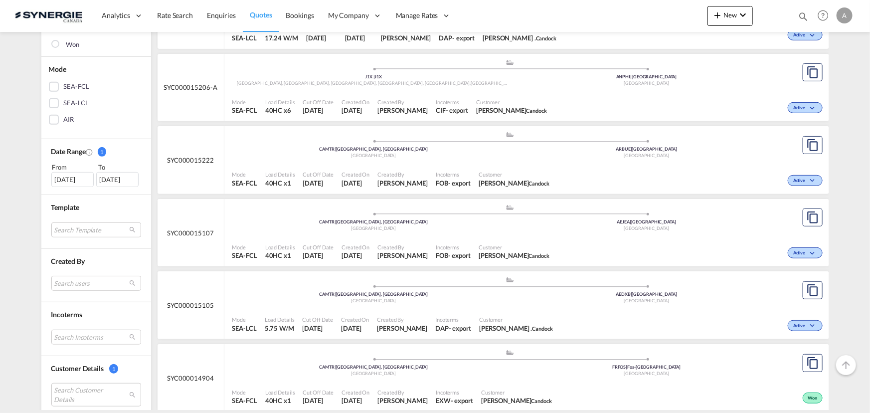
click at [78, 179] on div "08 Sep 2025" at bounding box center [72, 179] width 42 height 15
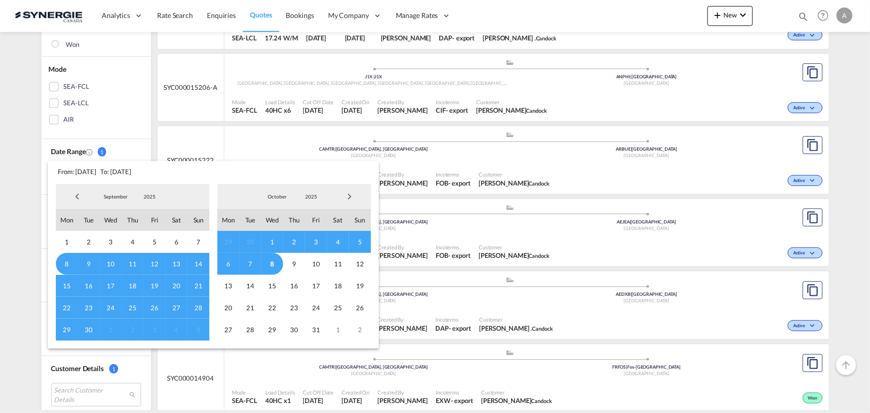
click at [150, 195] on span "2025" at bounding box center [150, 196] width 32 height 7
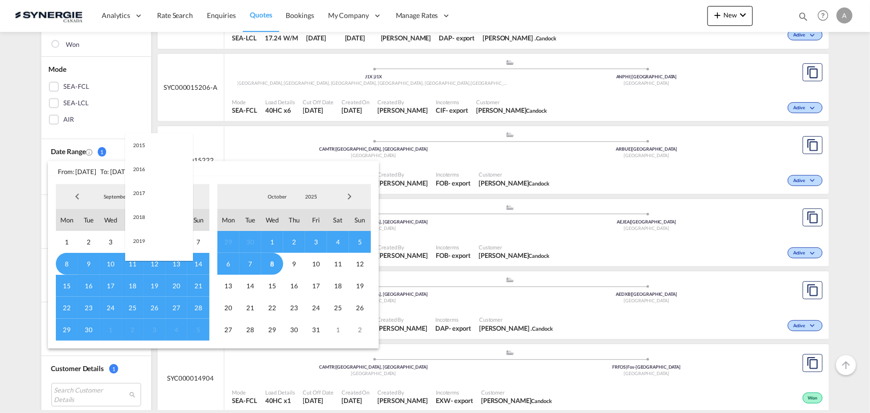
scroll to position [187, 0]
click at [155, 155] on md-option "2023" at bounding box center [159, 149] width 68 height 24
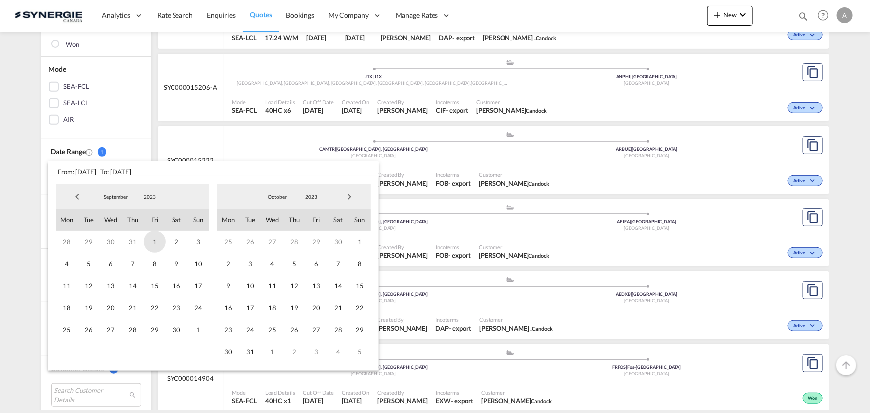
click at [155, 242] on span "1" at bounding box center [155, 242] width 22 height 22
click at [311, 198] on span "2023" at bounding box center [311, 196] width 32 height 7
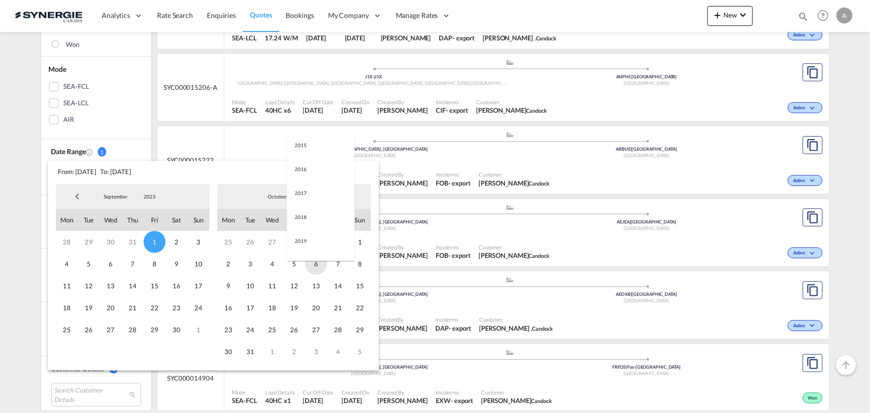
scroll to position [140, 0]
click at [300, 249] on md-option "2025" at bounding box center [321, 245] width 68 height 24
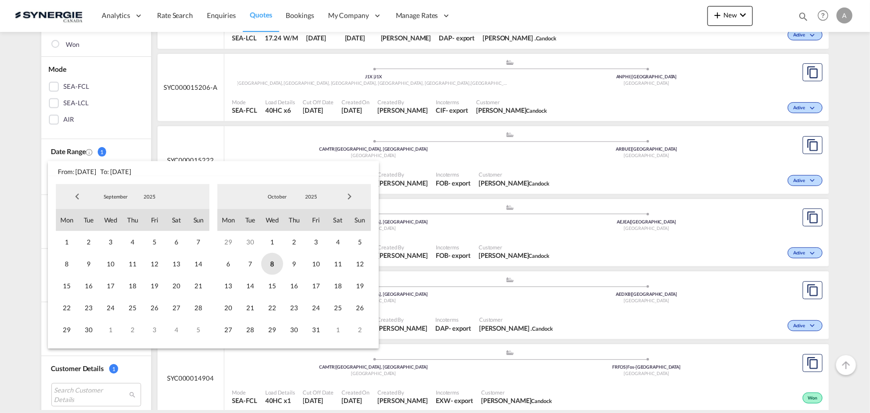
click at [274, 261] on span "8" at bounding box center [272, 264] width 22 height 22
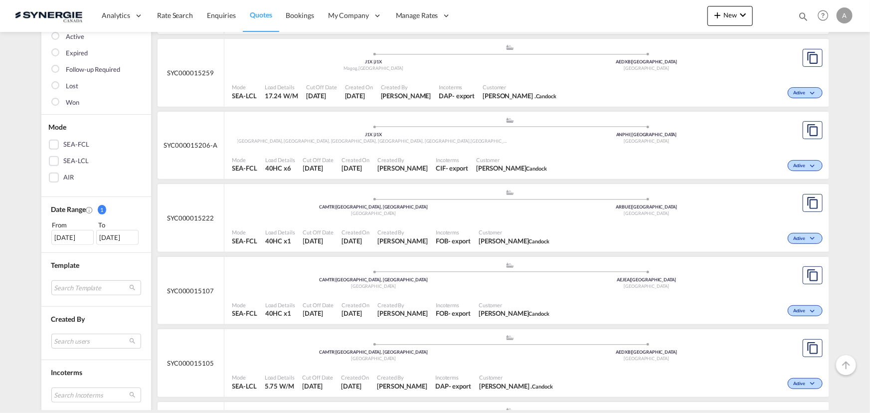
scroll to position [136, 0]
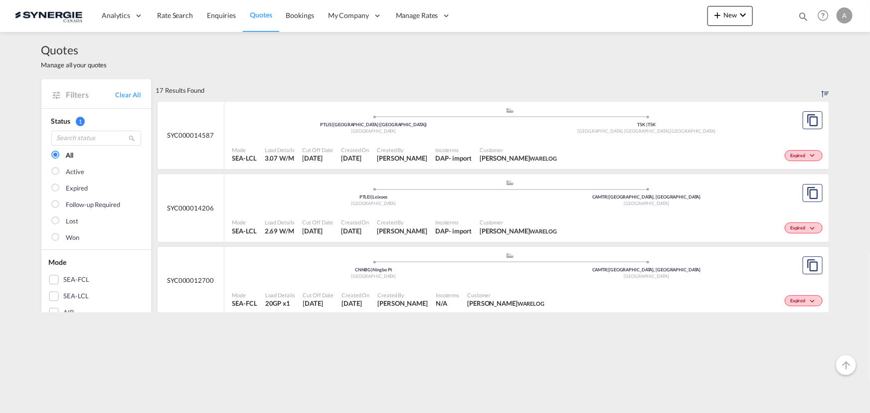
scroll to position [181, 0]
